Goal: Book appointment/travel/reservation: Book appointment/travel/reservation

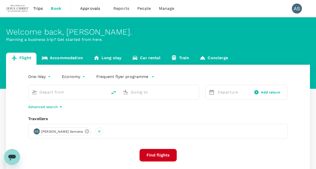
type input "[PERSON_NAME] Intl (DMK)"
type input "Kuala Lumpur Intl ([GEOGRAPHIC_DATA])"
type input "[PERSON_NAME] Intl (DMK)"
type input "Kuala Lumpur Intl ([GEOGRAPHIC_DATA])"
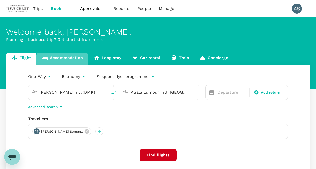
click at [63, 60] on link "Accommodation" at bounding box center [62, 59] width 52 height 12
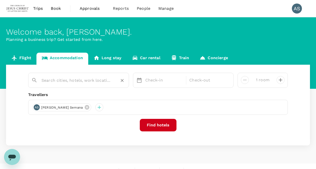
click at [62, 81] on input "text" at bounding box center [76, 81] width 70 height 8
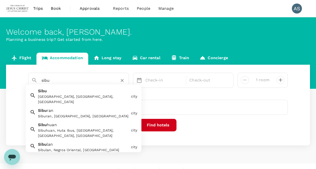
click at [61, 96] on div "[GEOGRAPHIC_DATA], [GEOGRAPHIC_DATA], [GEOGRAPHIC_DATA]" at bounding box center [83, 99] width 91 height 11
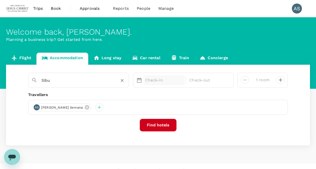
type input "Sibu"
drag, startPoint x: 155, startPoint y: 79, endPoint x: 155, endPoint y: 82, distance: 3.0
click at [155, 82] on p "Check-in" at bounding box center [164, 80] width 38 height 6
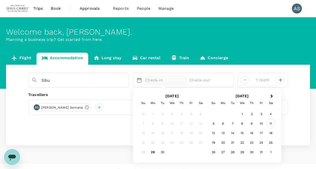
click at [271, 122] on div "11" at bounding box center [271, 124] width 10 height 10
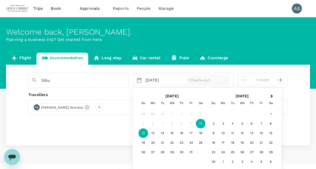
click at [141, 135] on div "12" at bounding box center [143, 134] width 10 height 10
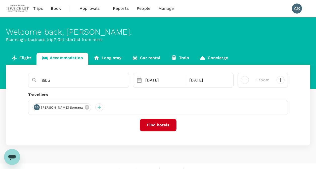
click at [164, 126] on button "Find hotels" at bounding box center [158, 125] width 37 height 13
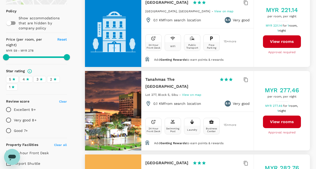
scroll to position [75, 0]
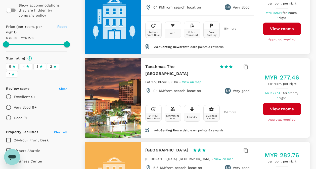
click at [14, 68] on icon at bounding box center [14, 67] width 4 height 4
click at [0, 0] on input "5" at bounding box center [0, 0] width 0 height 0
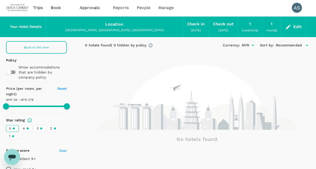
scroll to position [0, 0]
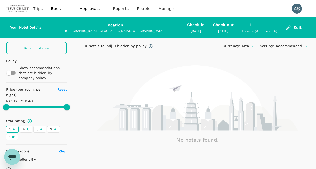
click at [15, 129] on icon at bounding box center [14, 130] width 4 height 4
click at [0, 0] on input "5" at bounding box center [0, 0] width 0 height 0
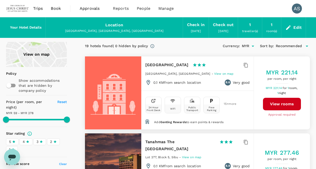
click at [26, 142] on div "4" at bounding box center [26, 141] width 7 height 5
click at [0, 0] on input "4" at bounding box center [0, 0] width 0 height 0
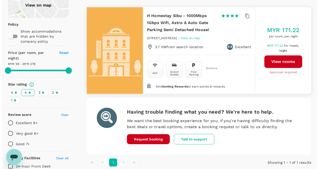
scroll to position [50, 0]
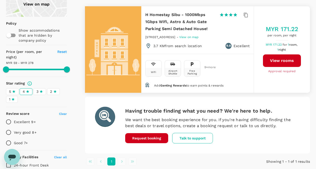
click at [26, 92] on icon at bounding box center [28, 92] width 4 height 4
click at [0, 0] on input "4" at bounding box center [0, 0] width 0 height 0
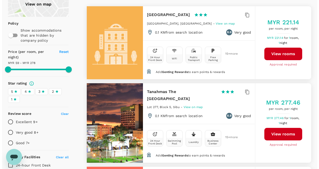
type input "277.85"
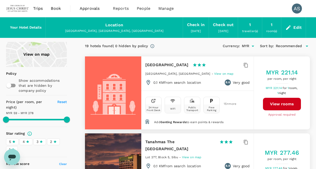
type input "277.85"
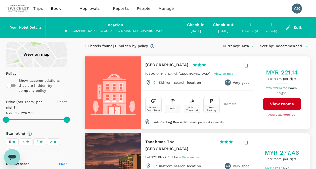
type input "277.85"
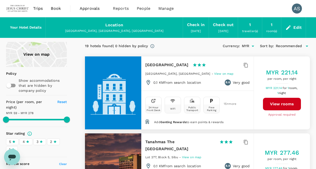
type input "277.85"
